Goal: Information Seeking & Learning: Find specific fact

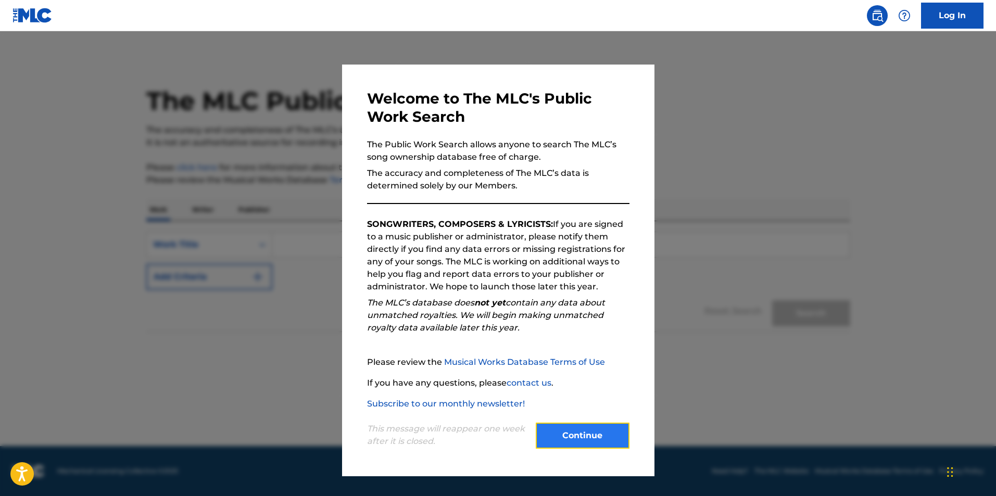
click at [598, 441] on button "Continue" at bounding box center [583, 436] width 94 height 26
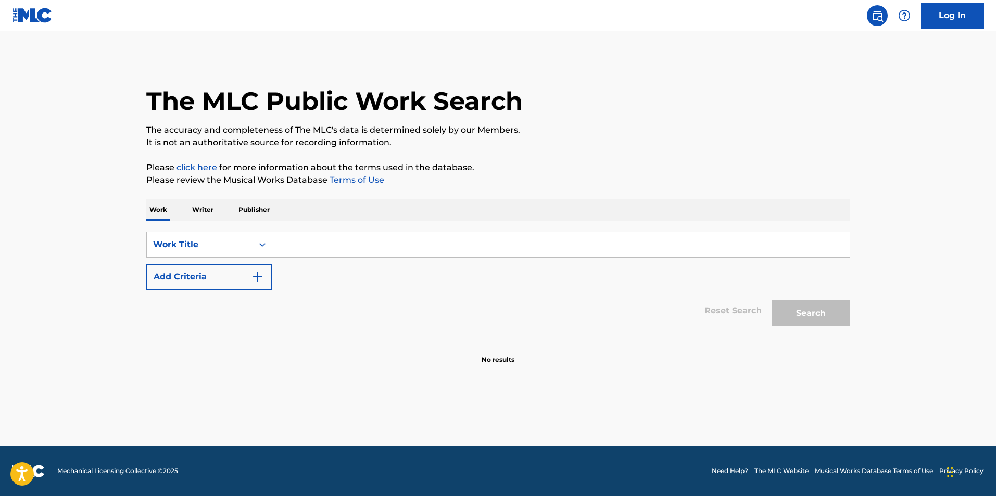
click at [340, 247] on input "Search Form" at bounding box center [561, 244] width 578 height 25
type input "la bachata"
click at [772, 300] on button "Search" at bounding box center [811, 313] width 78 height 26
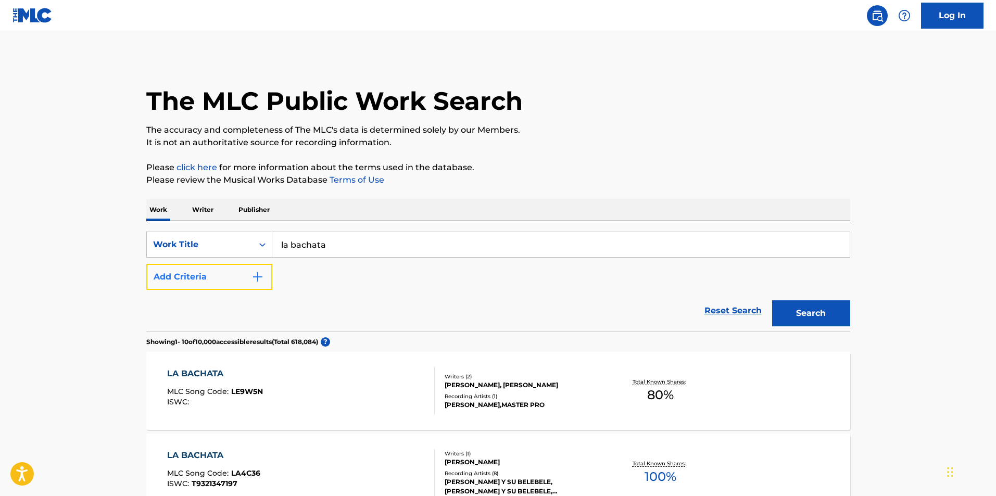
click at [232, 283] on button "Add Criteria" at bounding box center [209, 277] width 126 height 26
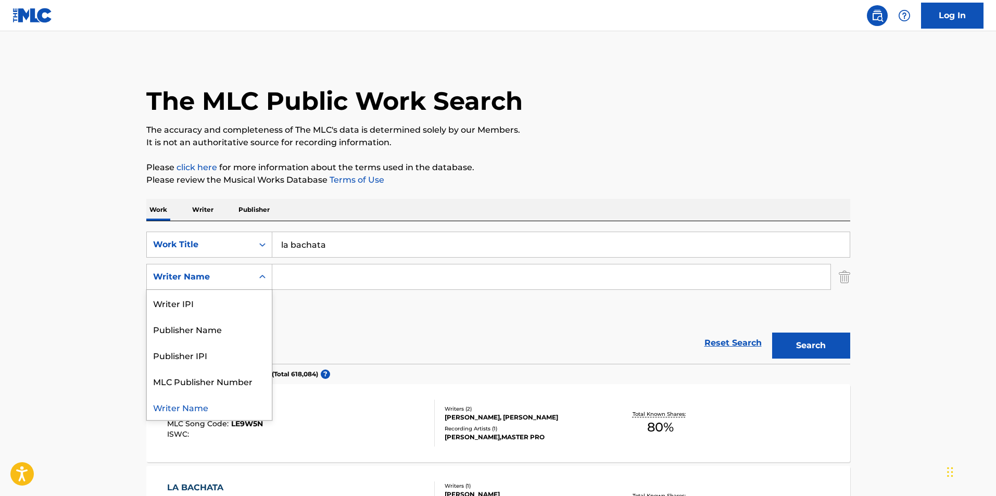
click at [208, 283] on div "Writer Name" at bounding box center [200, 277] width 106 height 20
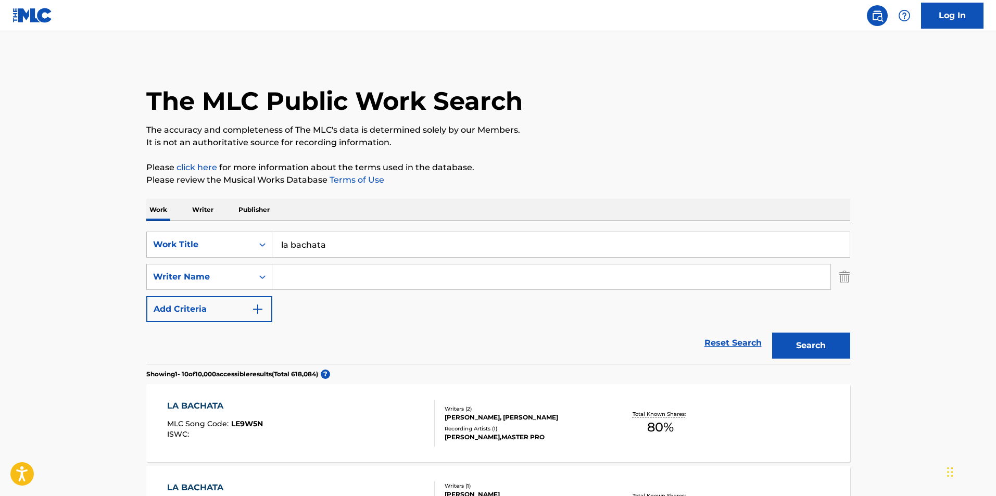
click at [401, 309] on div "SearchWithCriteriae0d63909-c91e-45bd-a343-4d90040ee0f3 Work Title la bachata Se…" at bounding box center [498, 277] width 704 height 91
click at [332, 275] on input "Search Form" at bounding box center [551, 277] width 558 height 25
type input "[PERSON_NAME]"
click at [772, 333] on button "Search" at bounding box center [811, 346] width 78 height 26
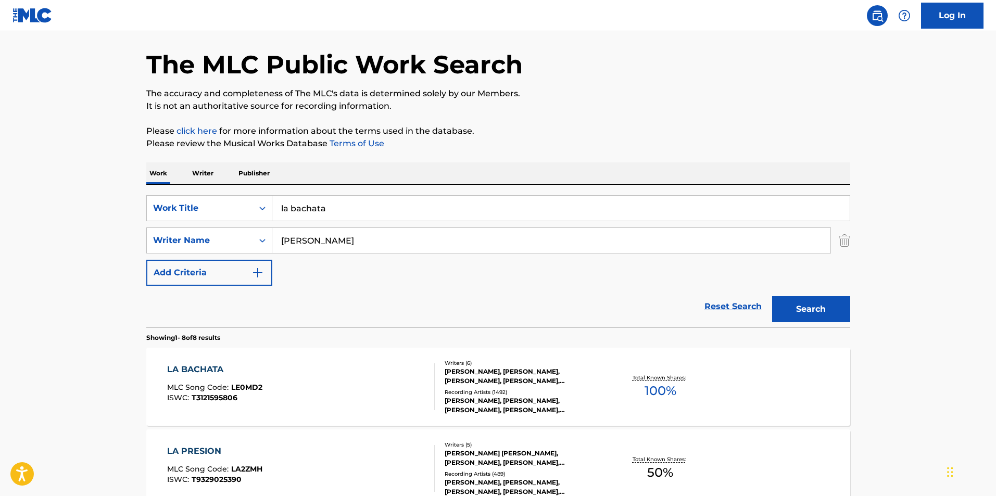
scroll to position [104, 0]
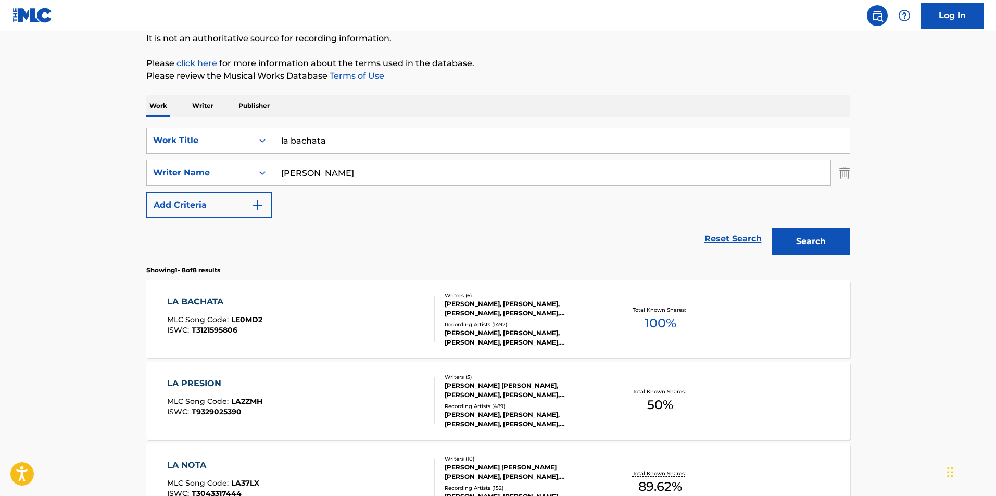
click at [718, 311] on div "Total Known Shares: 100 %" at bounding box center [660, 320] width 117 height 32
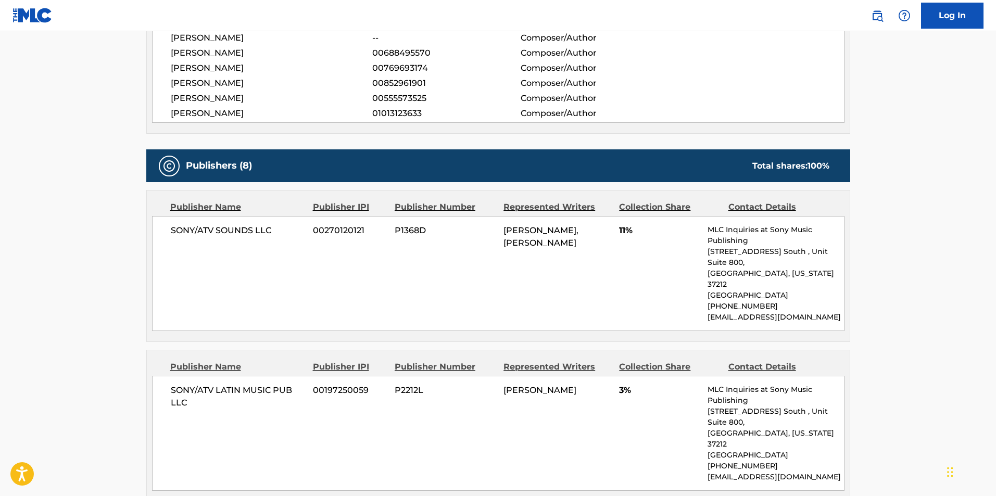
scroll to position [412, 0]
